Goal: Use online tool/utility: Utilize a website feature to perform a specific function

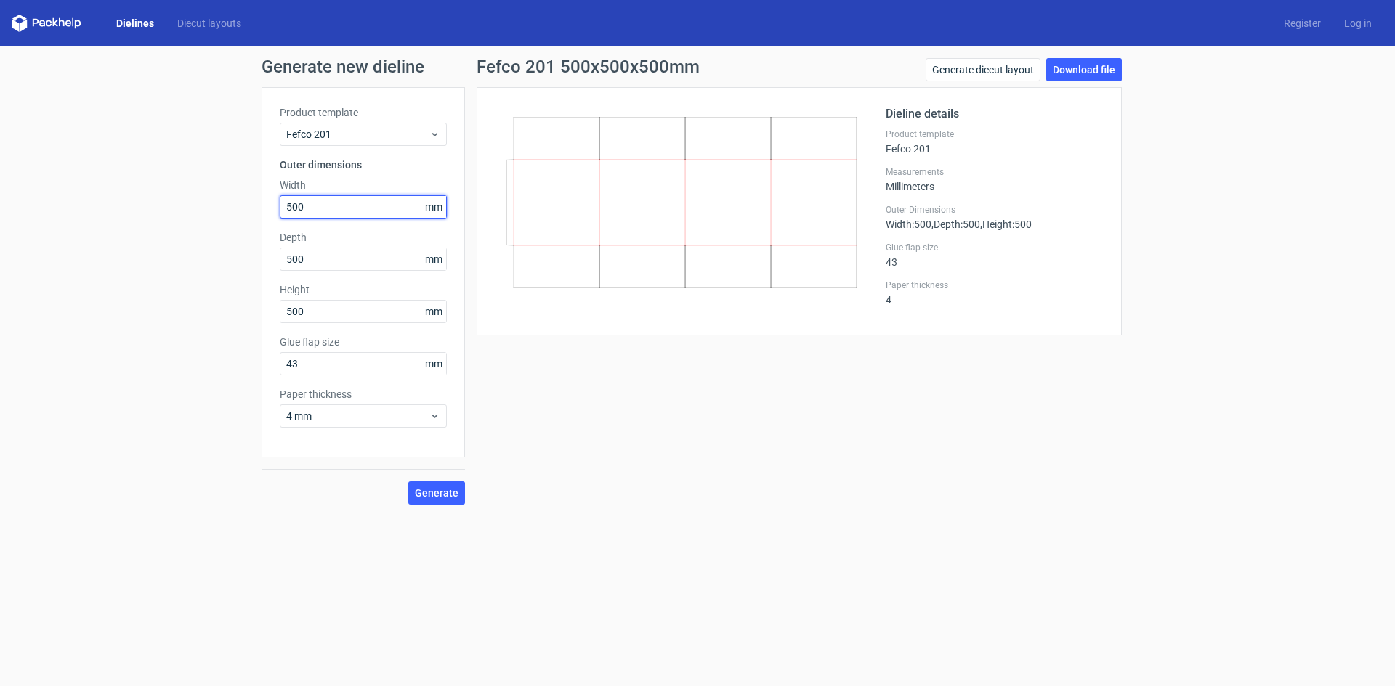
drag, startPoint x: 333, startPoint y: 213, endPoint x: 307, endPoint y: 209, distance: 27.1
click at [308, 210] on input "500" at bounding box center [363, 206] width 167 height 23
drag, startPoint x: 323, startPoint y: 199, endPoint x: 272, endPoint y: 198, distance: 50.9
click at [272, 198] on div "Product template Fefco 201 Outer dimensions Width 500 mm Depth 500 mm Height 50…" at bounding box center [362, 272] width 203 height 370
type input "375"
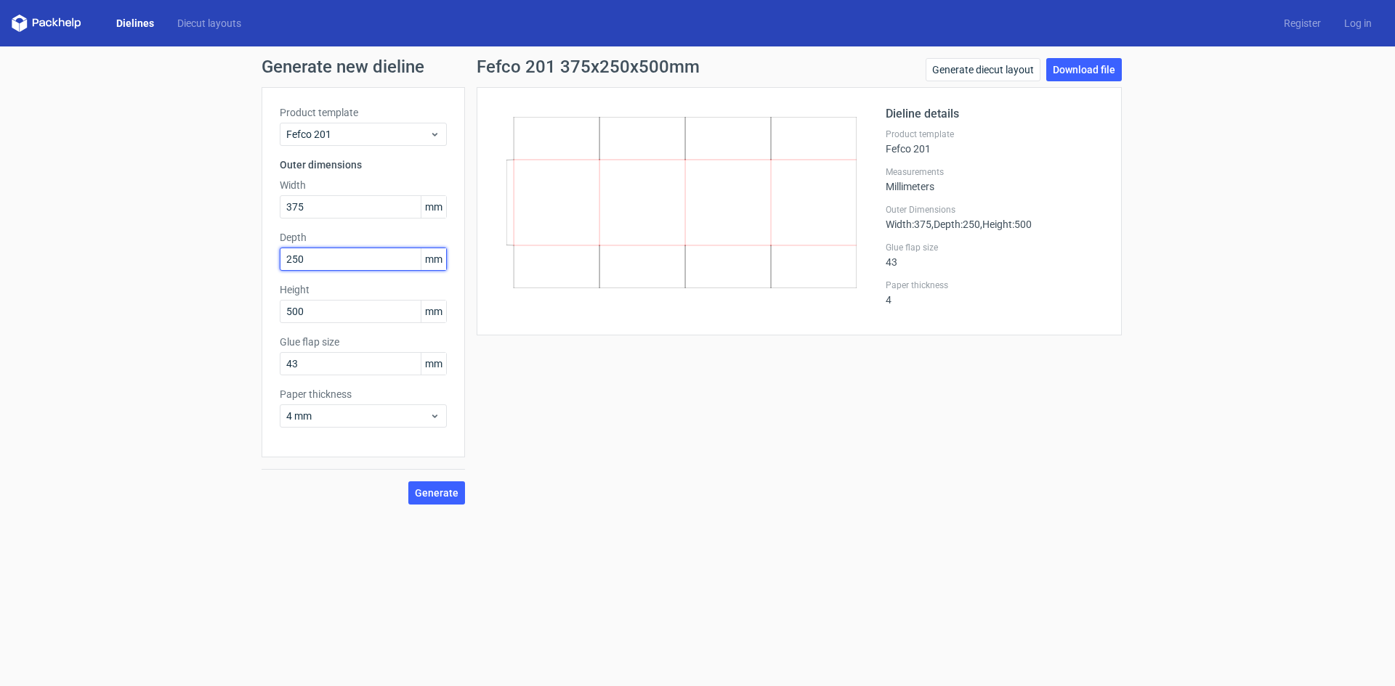
type input "250"
click at [450, 491] on span "Generate" at bounding box center [437, 493] width 44 height 10
click at [232, 23] on link "Diecut layouts" at bounding box center [209, 23] width 87 height 15
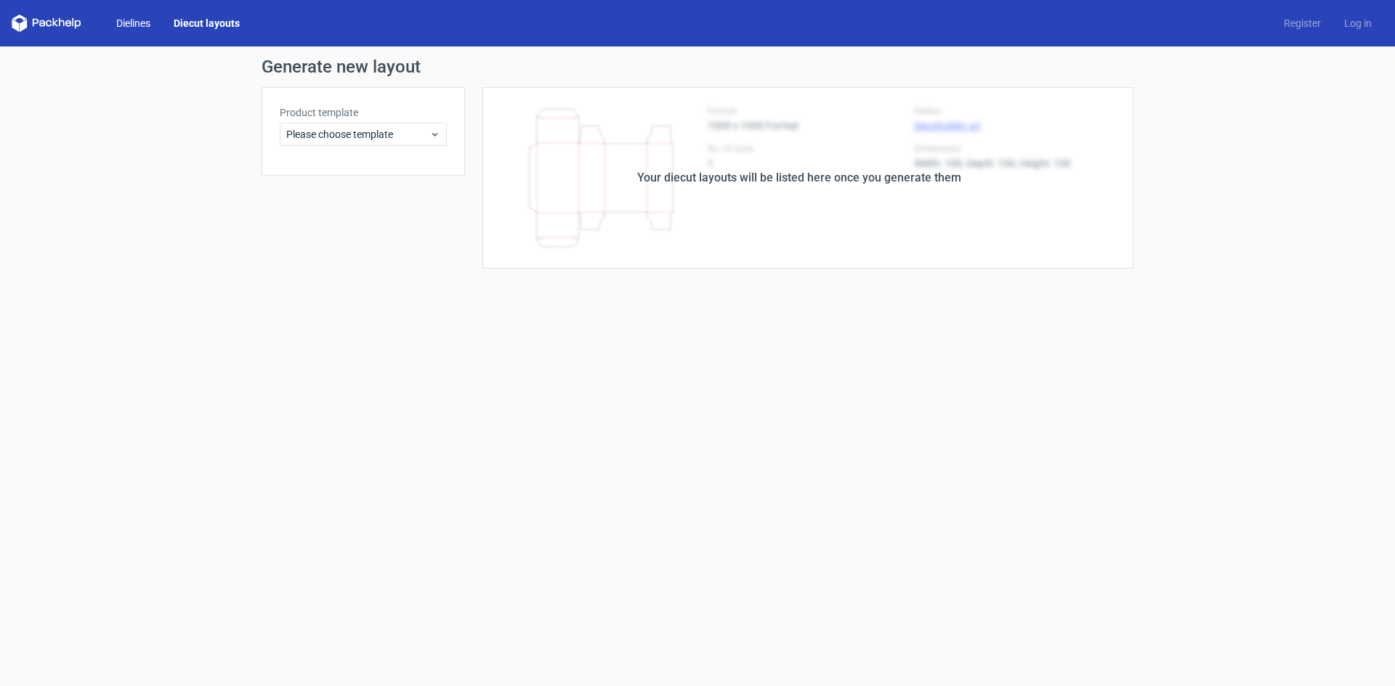
click at [126, 23] on link "Dielines" at bounding box center [133, 23] width 57 height 15
